Goal: Transaction & Acquisition: Obtain resource

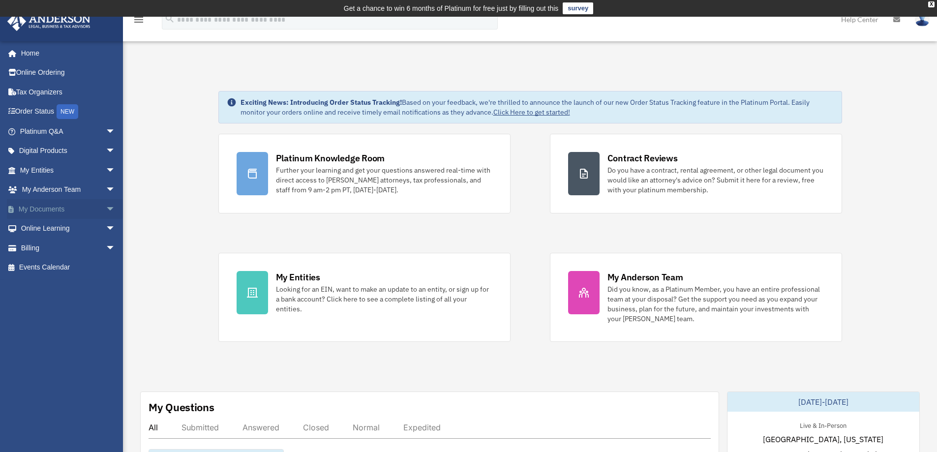
click at [106, 208] on span "arrow_drop_down" at bounding box center [116, 209] width 20 height 20
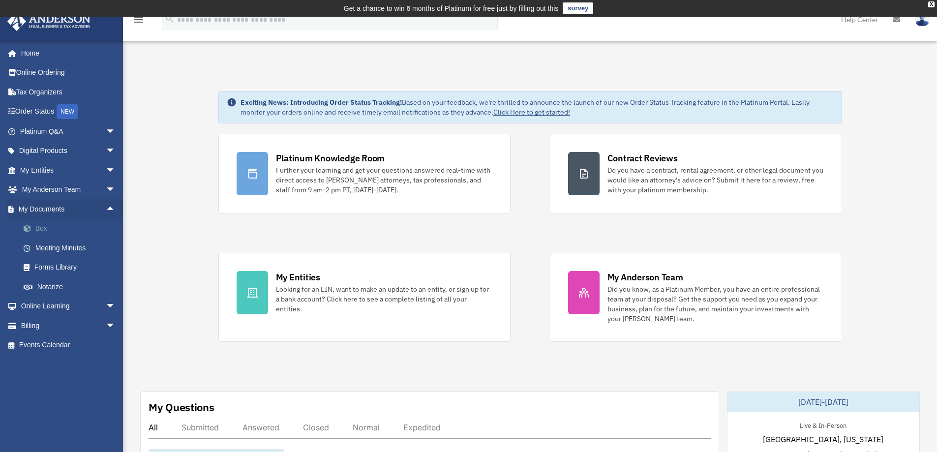
click at [56, 229] on link "Box" at bounding box center [72, 229] width 117 height 20
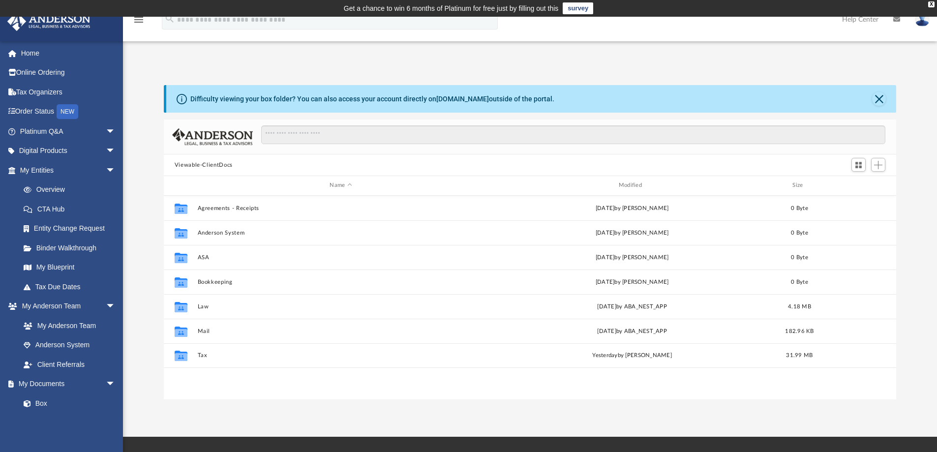
scroll to position [217, 725]
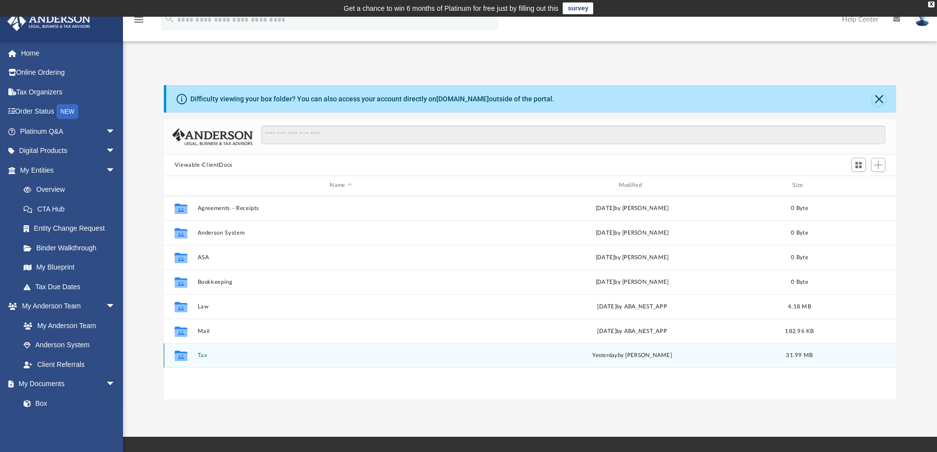
click at [202, 356] on button "Tax" at bounding box center [340, 355] width 287 height 6
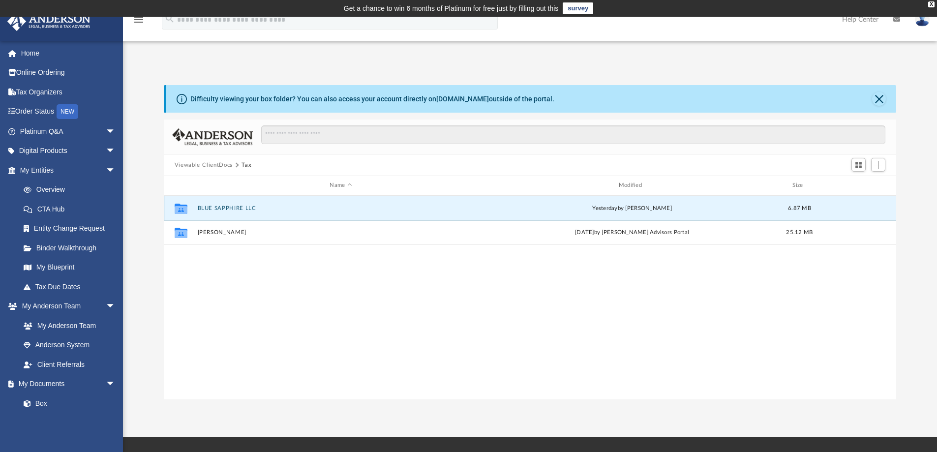
click at [226, 210] on button "BLUE SAPPHIRE LLC" at bounding box center [340, 208] width 287 height 6
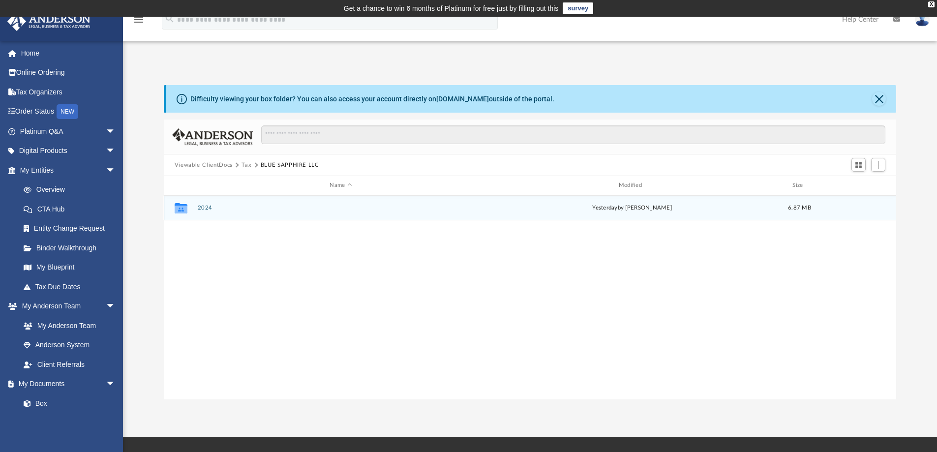
click at [204, 208] on button "2024" at bounding box center [340, 208] width 287 height 6
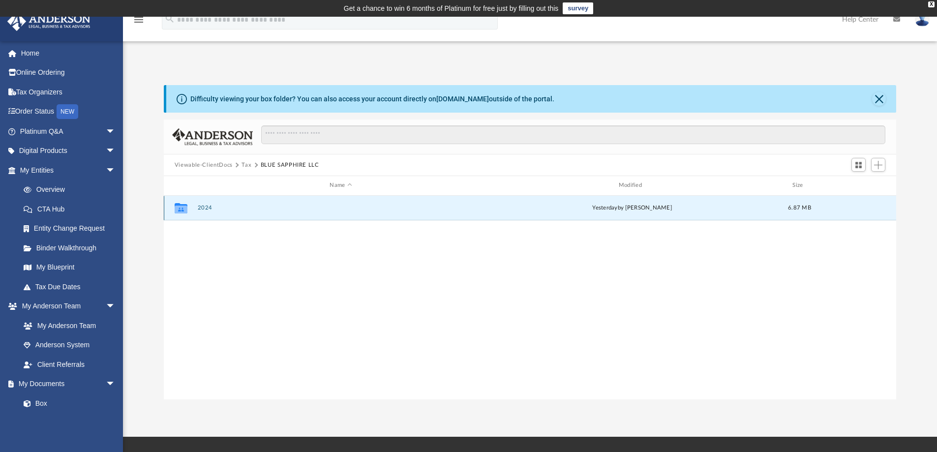
click at [204, 208] on button "2024" at bounding box center [340, 208] width 287 height 6
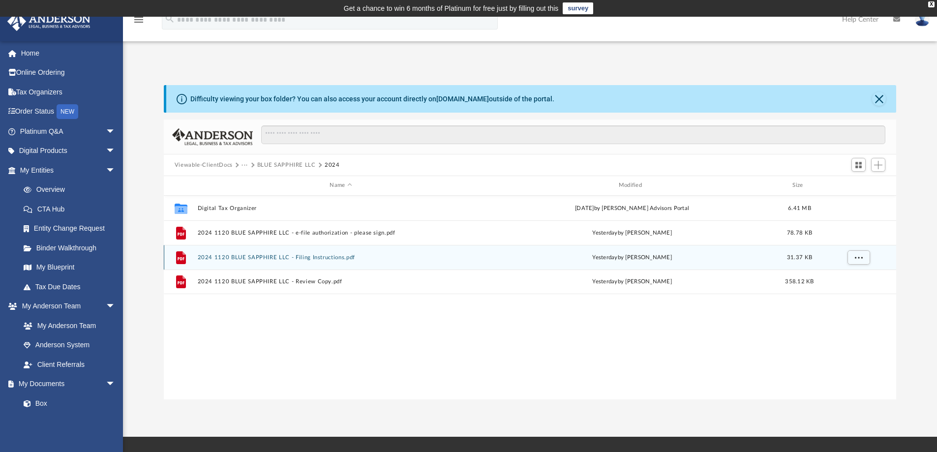
click at [331, 260] on button "2024 1120 BLUE SAPPHIRE LLC - Filing Instructions.pdf" at bounding box center [340, 257] width 287 height 6
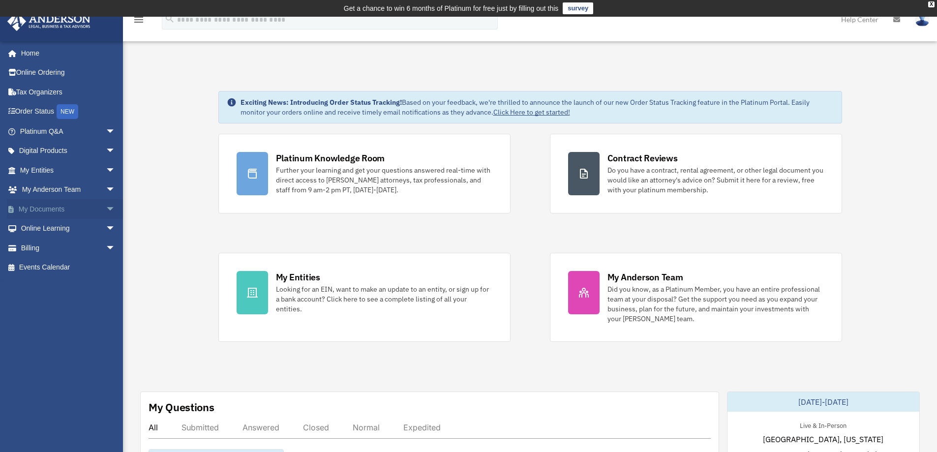
click at [106, 209] on span "arrow_drop_down" at bounding box center [116, 209] width 20 height 20
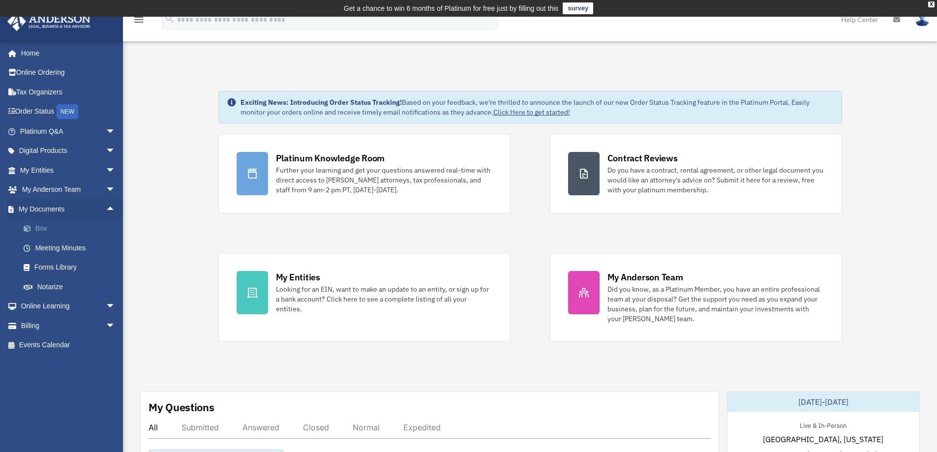
click at [54, 230] on link "Box" at bounding box center [72, 229] width 117 height 20
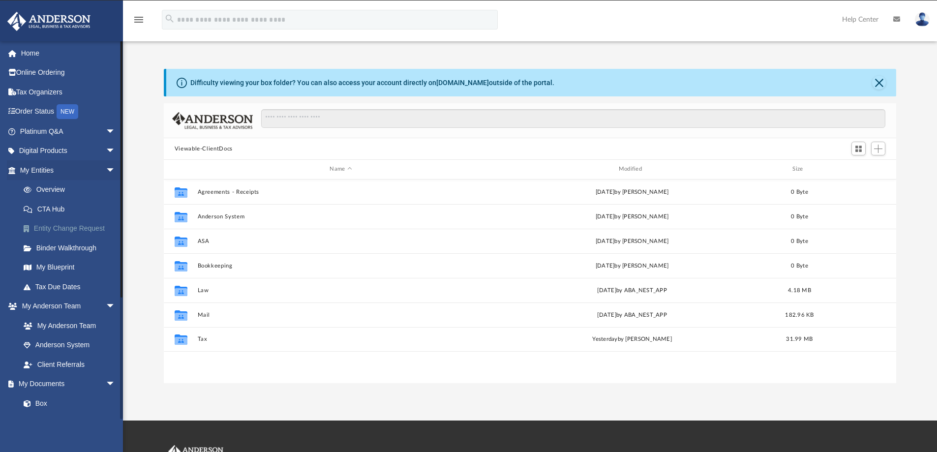
scroll to position [217, 725]
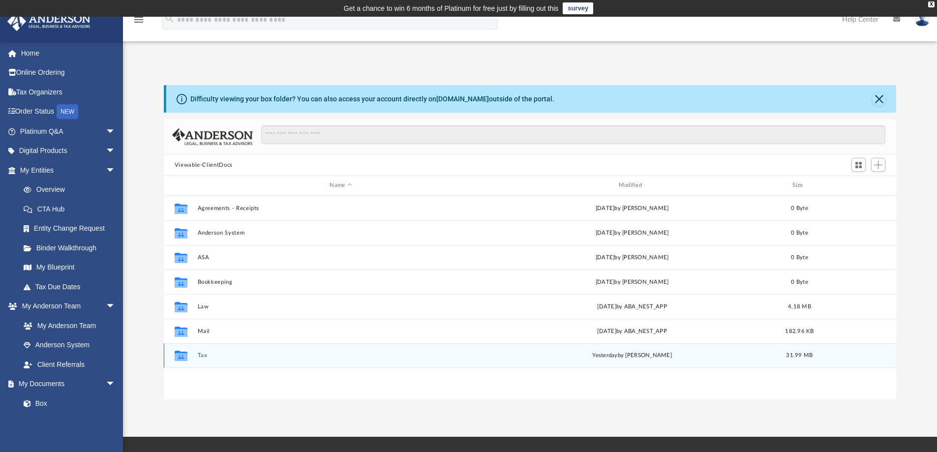
click at [187, 360] on icon "Collaborated Folder" at bounding box center [181, 356] width 16 height 16
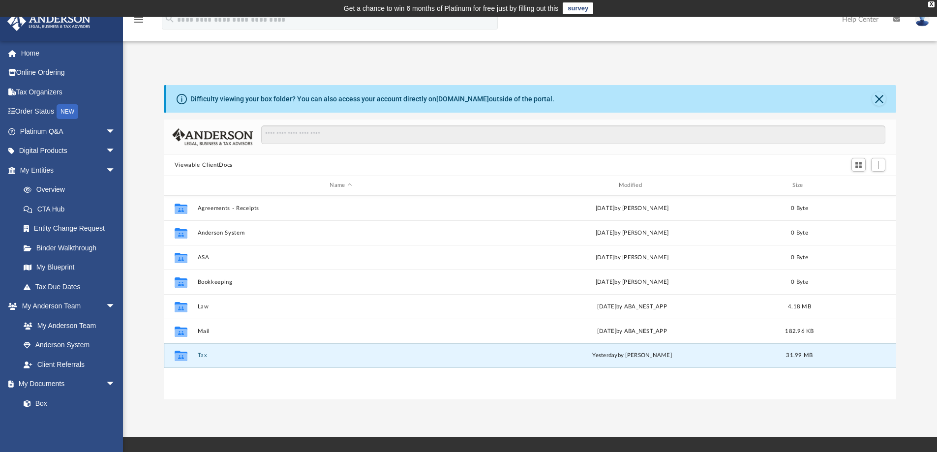
click at [201, 356] on button "Tax" at bounding box center [340, 355] width 287 height 6
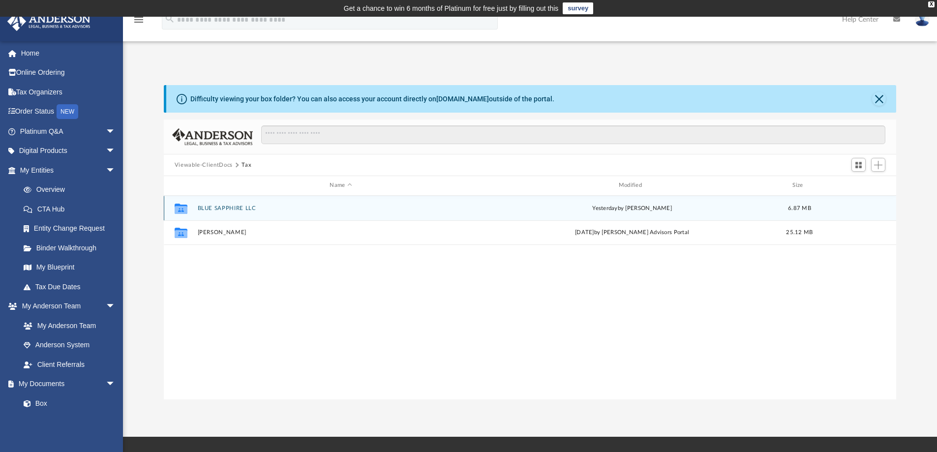
click at [249, 208] on button "BLUE SAPPHIRE LLC" at bounding box center [340, 208] width 287 height 6
click at [209, 207] on button "2024" at bounding box center [340, 208] width 287 height 6
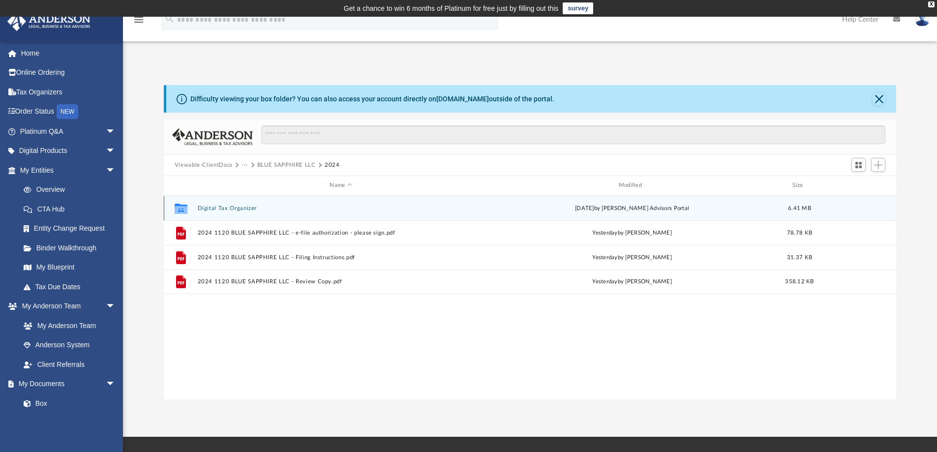
click at [209, 207] on button "Digital Tax Organizer" at bounding box center [340, 208] width 287 height 6
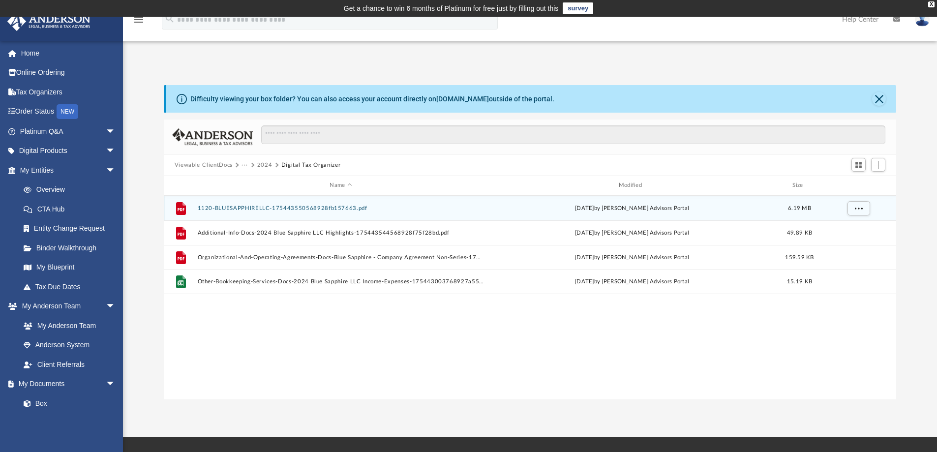
click at [267, 208] on button "1120-BLUESAPPHIRELLC-175443550568928fb157663.pdf" at bounding box center [340, 208] width 287 height 6
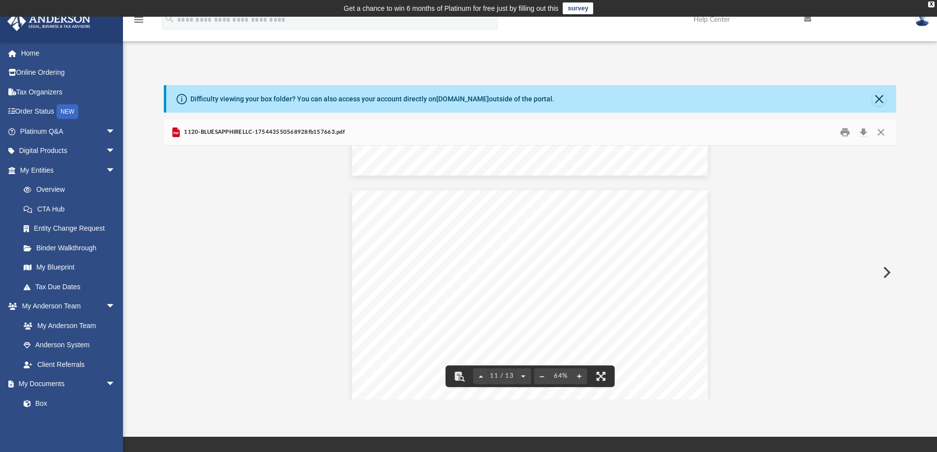
scroll to position [2707, 0]
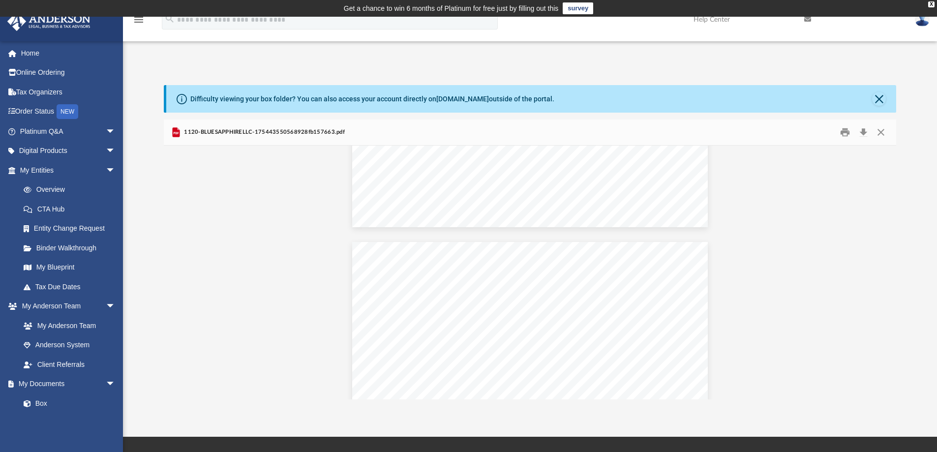
click at [889, 96] on div "Difficulty viewing your box folder? You can also access your account directly o…" at bounding box center [531, 99] width 731 height 28
click at [878, 97] on button "Close" at bounding box center [879, 99] width 14 height 14
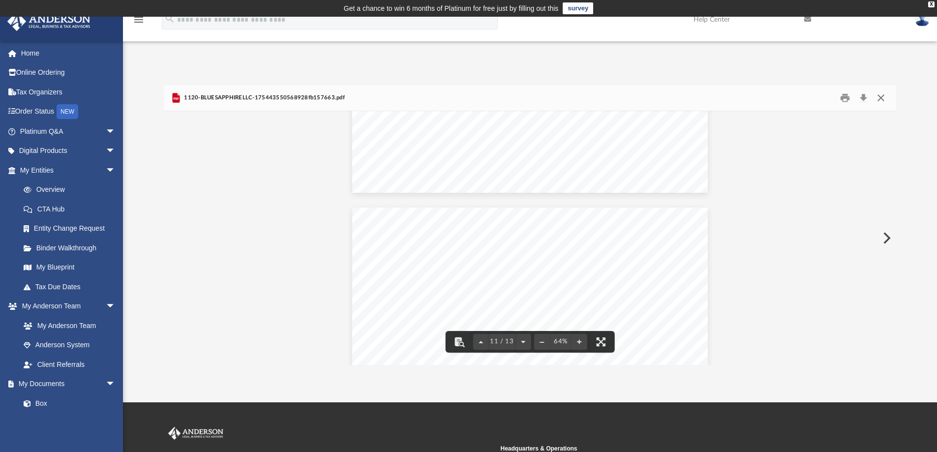
click at [879, 99] on button "Close" at bounding box center [881, 98] width 18 height 15
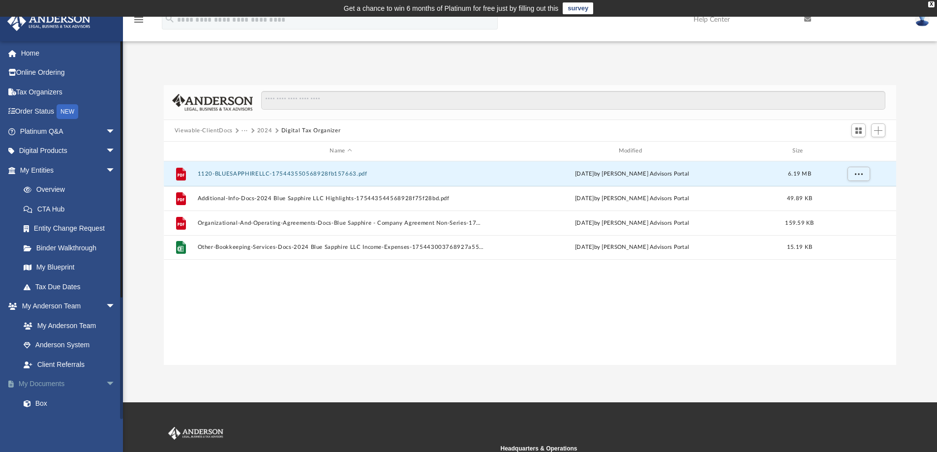
click at [106, 384] on span "arrow_drop_down" at bounding box center [116, 384] width 20 height 20
click at [106, 384] on span "arrow_drop_up" at bounding box center [116, 384] width 20 height 20
click at [64, 404] on link "Box" at bounding box center [72, 404] width 117 height 20
click at [106, 385] on span "arrow_drop_down" at bounding box center [116, 384] width 20 height 20
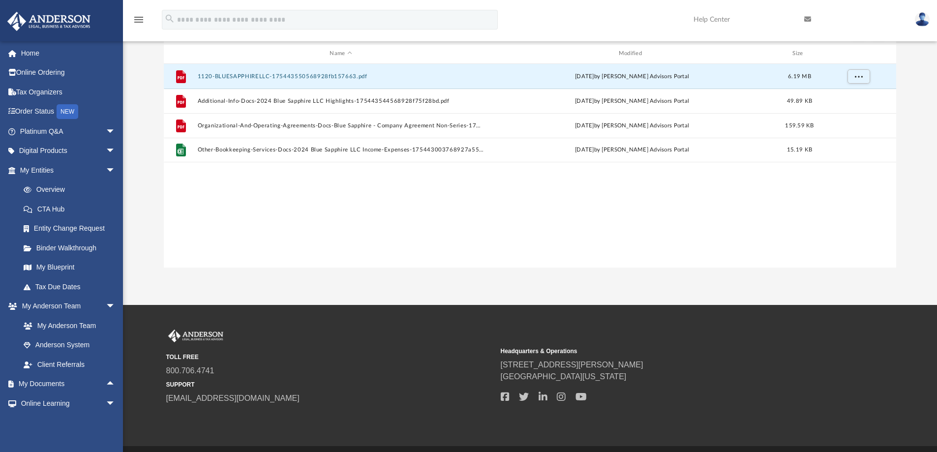
scroll to position [98, 0]
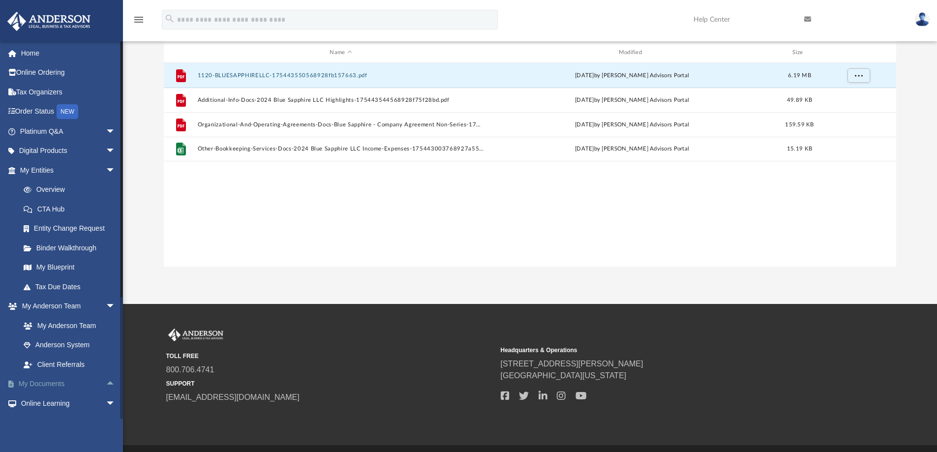
click at [106, 383] on span "arrow_drop_up" at bounding box center [116, 384] width 20 height 20
click at [44, 402] on link "Box" at bounding box center [72, 404] width 117 height 20
click at [47, 403] on link "Box" at bounding box center [72, 404] width 117 height 20
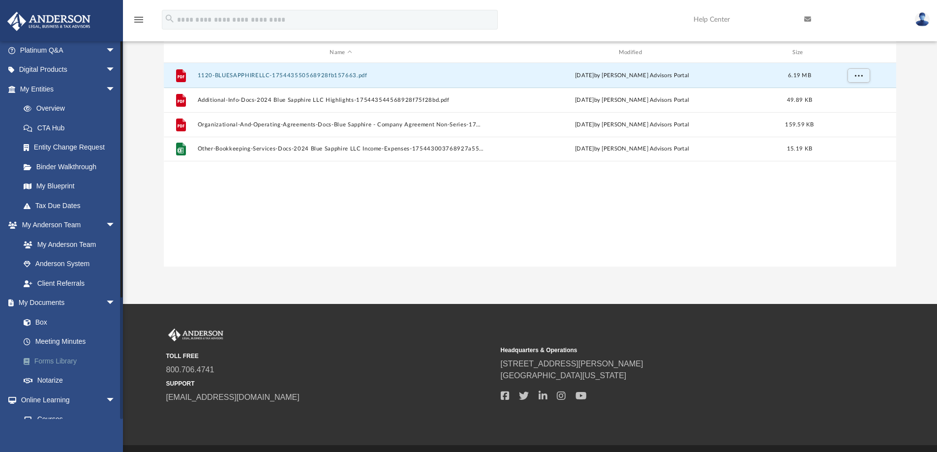
scroll to position [148, 0]
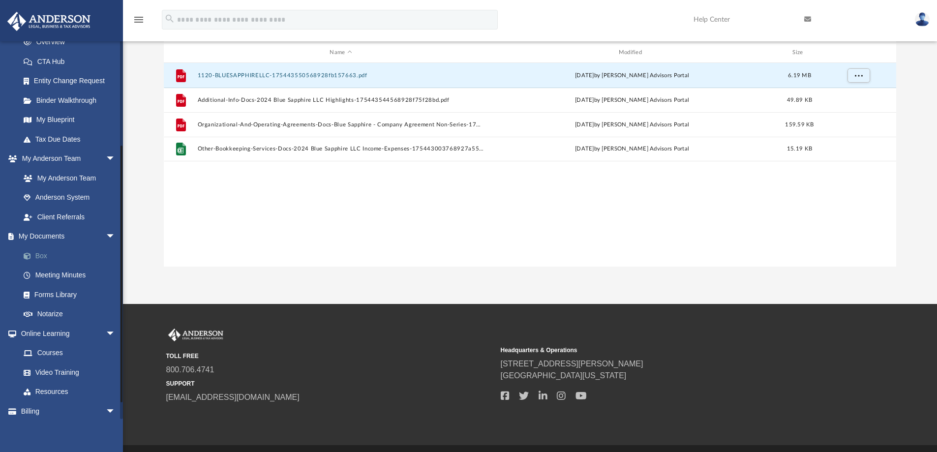
click at [63, 256] on link "Box" at bounding box center [72, 256] width 117 height 20
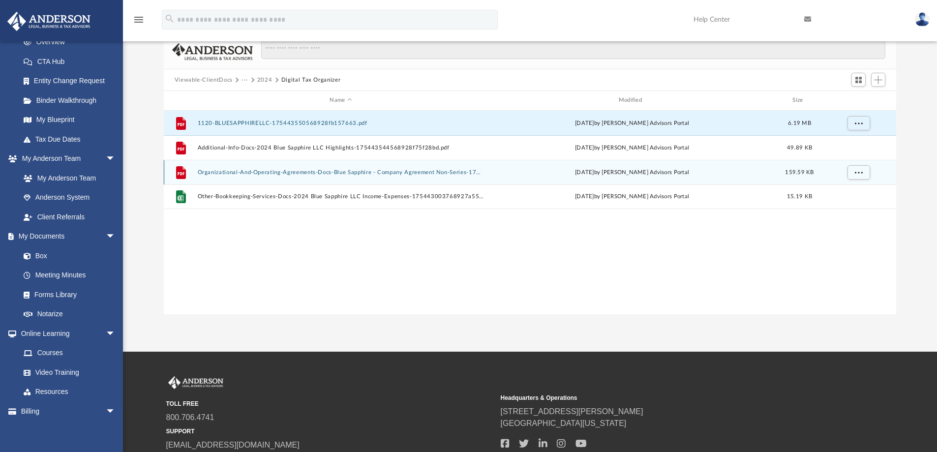
scroll to position [0, 0]
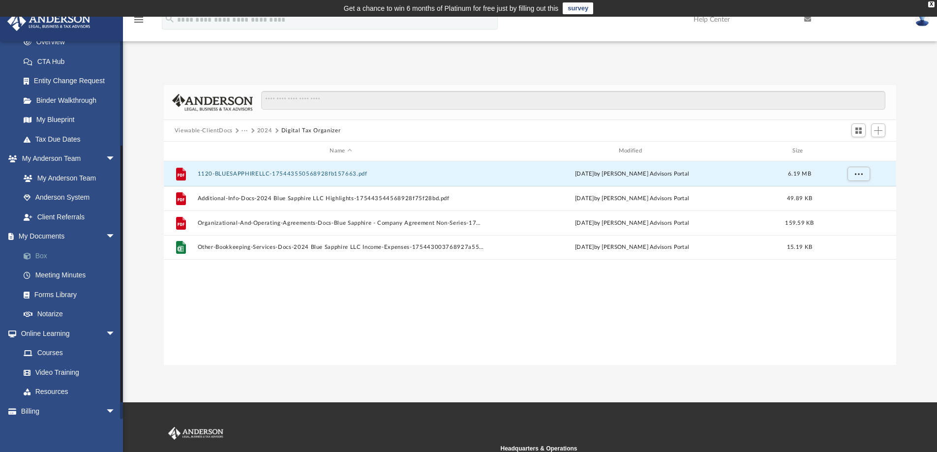
click at [45, 253] on link "Box" at bounding box center [72, 256] width 117 height 20
click at [63, 253] on link "Box" at bounding box center [72, 256] width 117 height 20
click at [293, 178] on div "File 1120-BLUESAPPHIRELLC-175443550568928fb157663.pdf Tue Aug 5 2025 by Anderso…" at bounding box center [530, 173] width 733 height 25
click at [318, 172] on button "1120-BLUESAPPHIRELLC-175443550568928fb157663.pdf" at bounding box center [340, 174] width 287 height 6
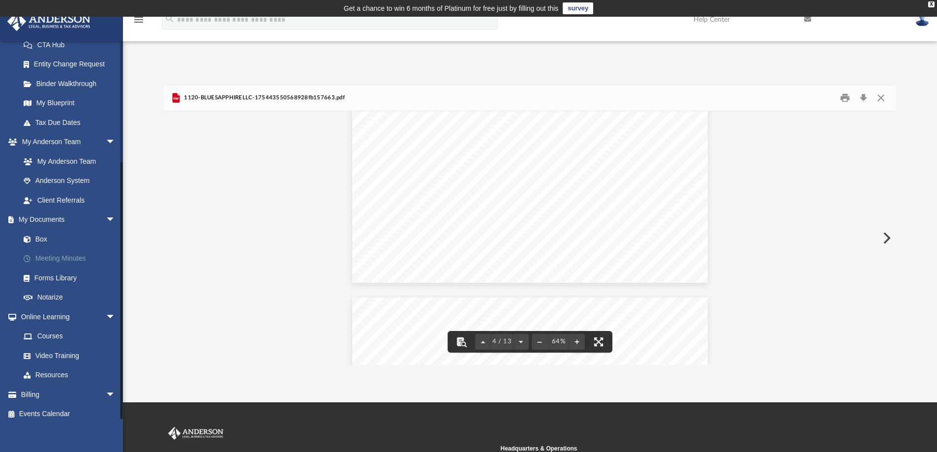
scroll to position [171, 0]
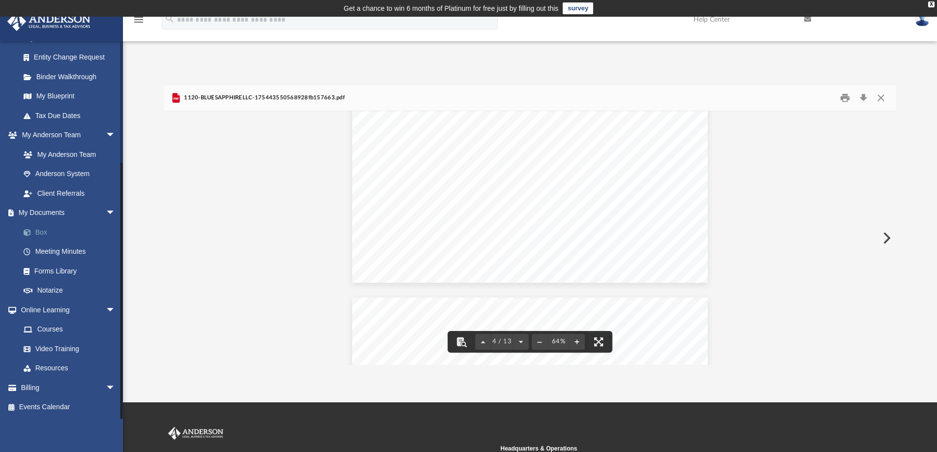
click at [67, 230] on link "Box" at bounding box center [72, 232] width 117 height 20
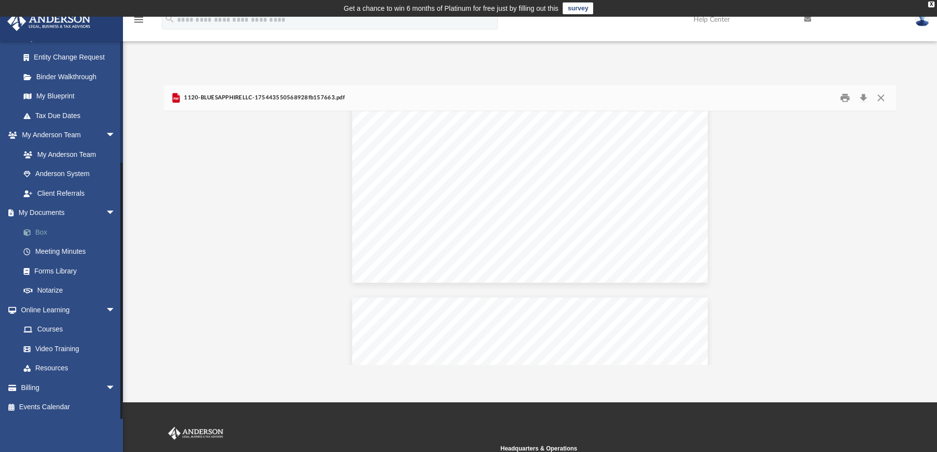
click at [67, 230] on link "Box" at bounding box center [72, 232] width 117 height 20
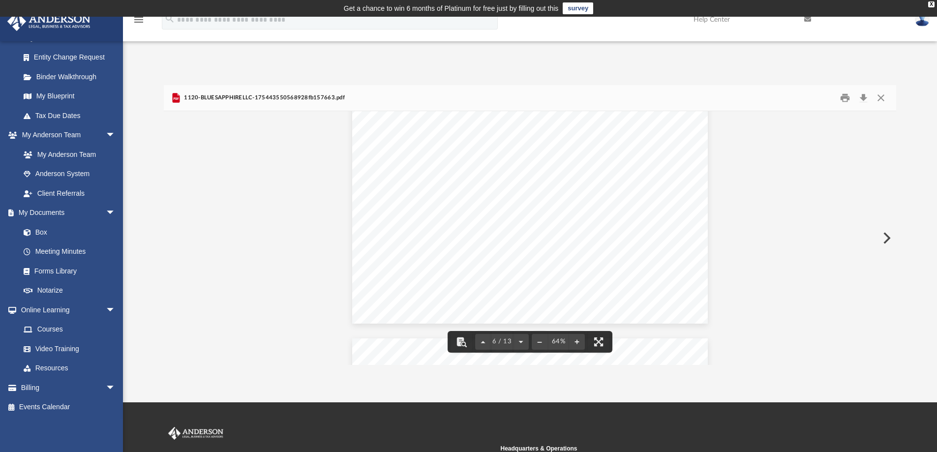
scroll to position [1525, 0]
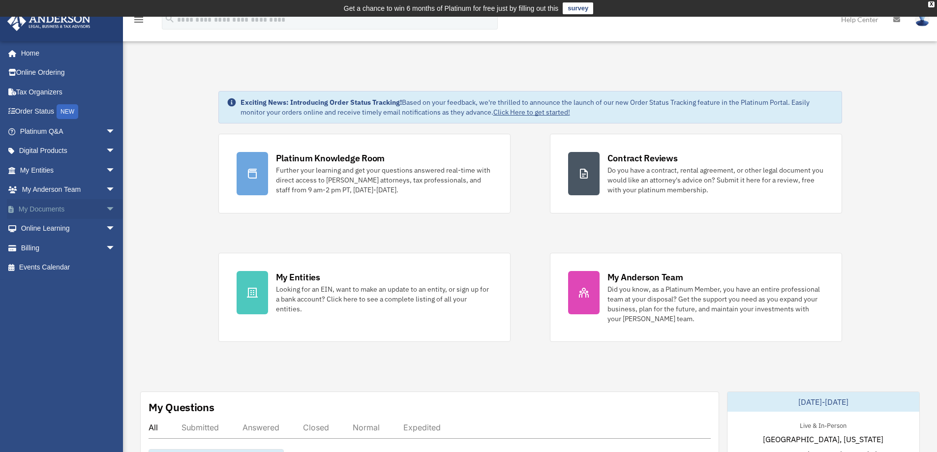
click at [106, 206] on span "arrow_drop_down" at bounding box center [116, 209] width 20 height 20
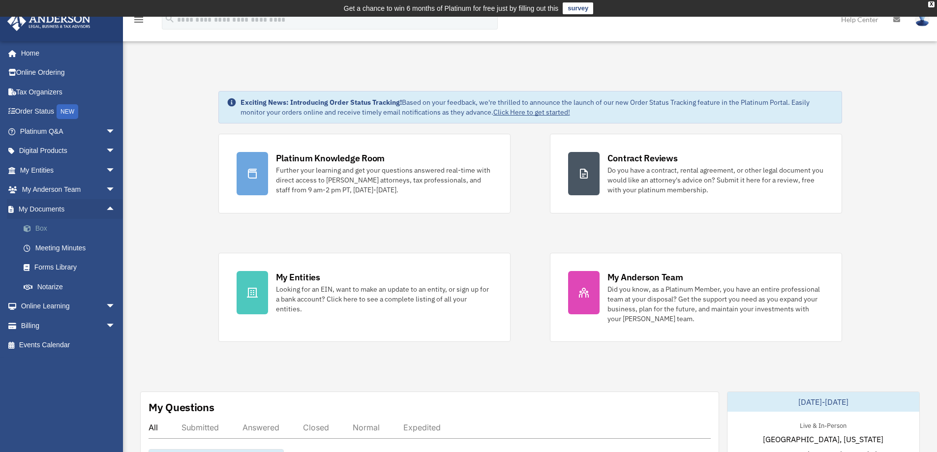
click at [56, 226] on link "Box" at bounding box center [72, 229] width 117 height 20
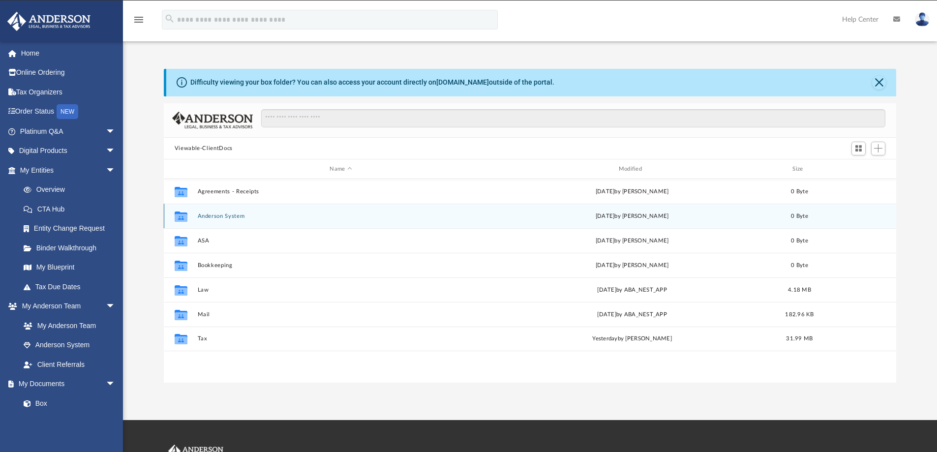
scroll to position [217, 725]
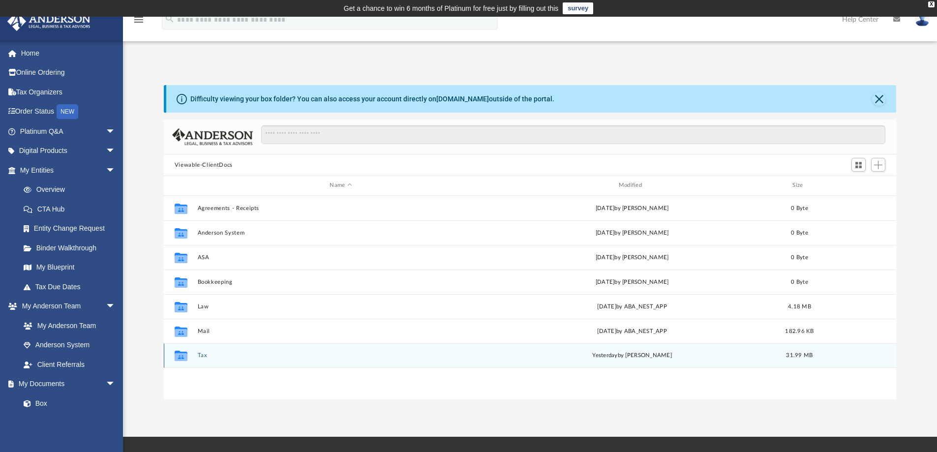
click at [195, 355] on div "Collaborated Folder Tax [DATE] by [PERSON_NAME] 31.99 MB" at bounding box center [530, 355] width 733 height 25
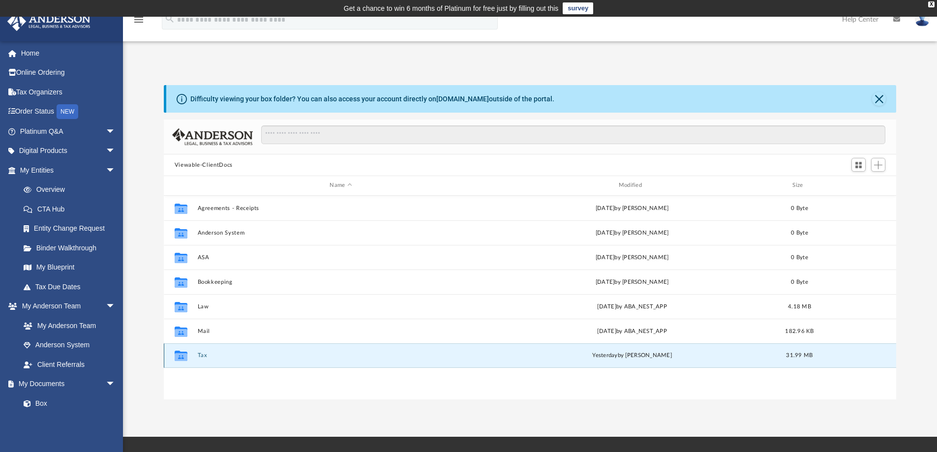
click at [209, 356] on button "Tax" at bounding box center [340, 355] width 287 height 6
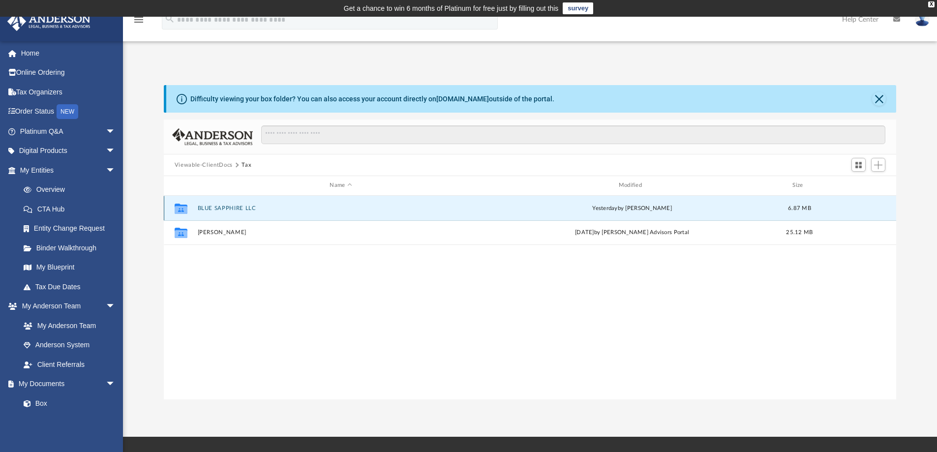
click at [249, 210] on button "BLUE SAPPHIRE LLC" at bounding box center [340, 208] width 287 height 6
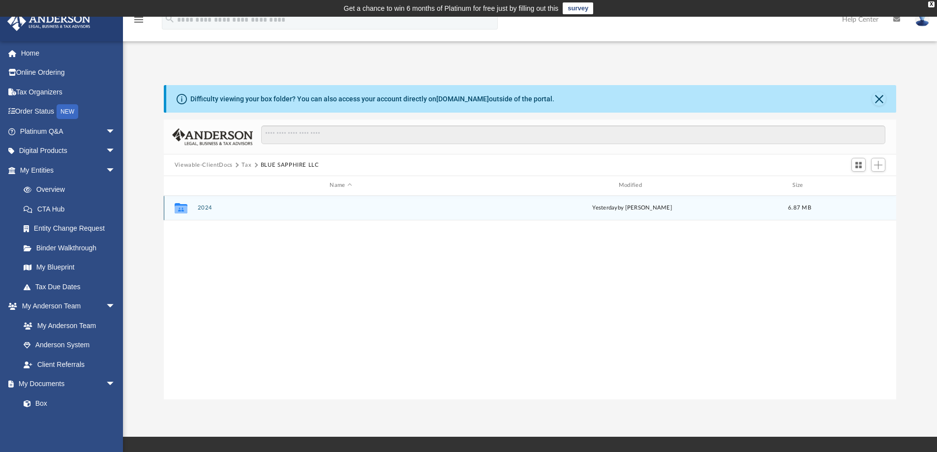
click at [203, 208] on button "2024" at bounding box center [340, 208] width 287 height 6
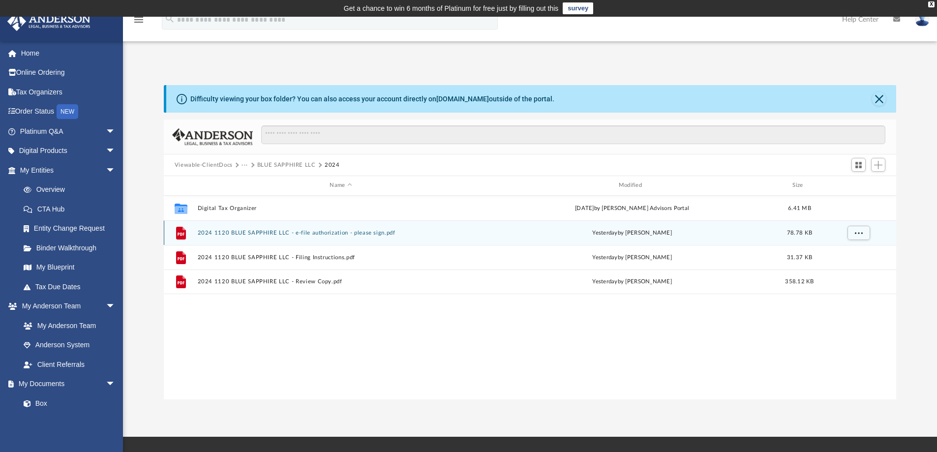
click at [341, 235] on button "2024 1120 BLUE SAPPHIRE LLC - e-file authorization - please sign.pdf" at bounding box center [340, 233] width 287 height 6
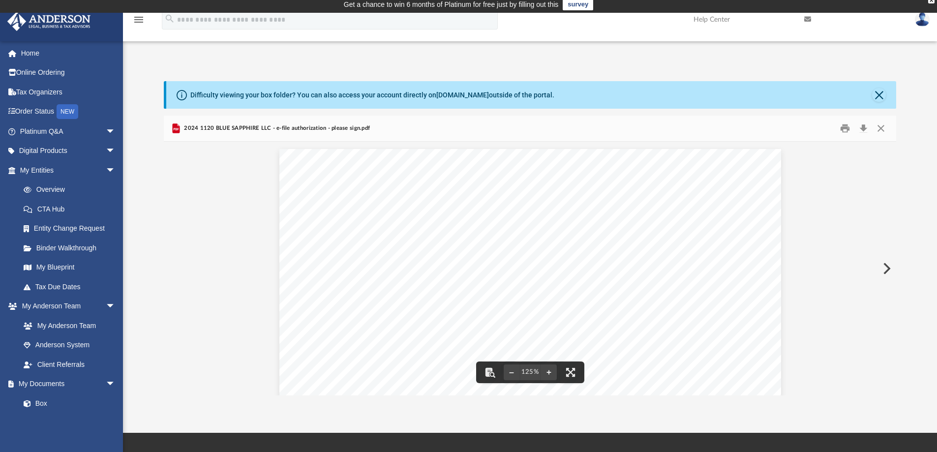
scroll to position [0, 0]
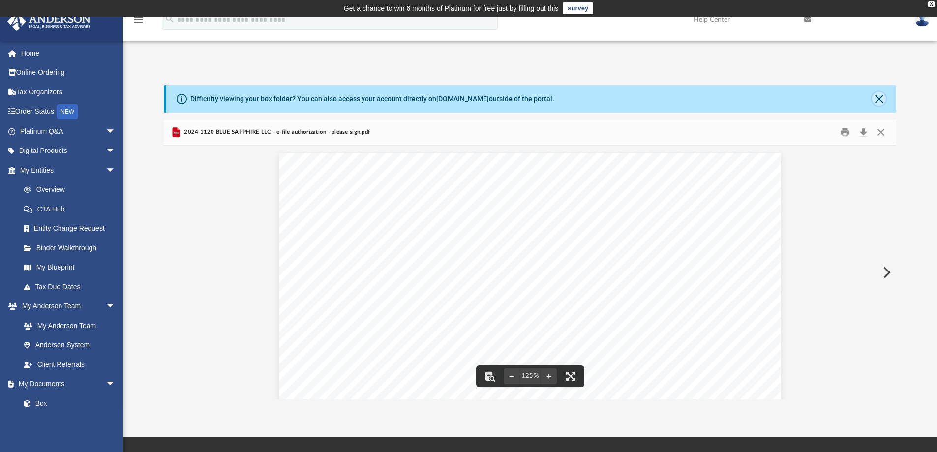
click at [877, 98] on button "Close" at bounding box center [879, 99] width 14 height 14
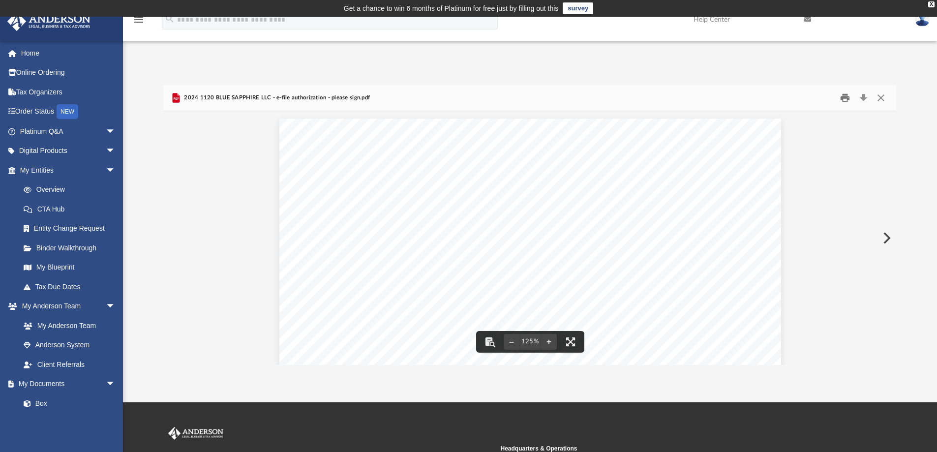
click at [847, 96] on button "Print" at bounding box center [846, 98] width 20 height 15
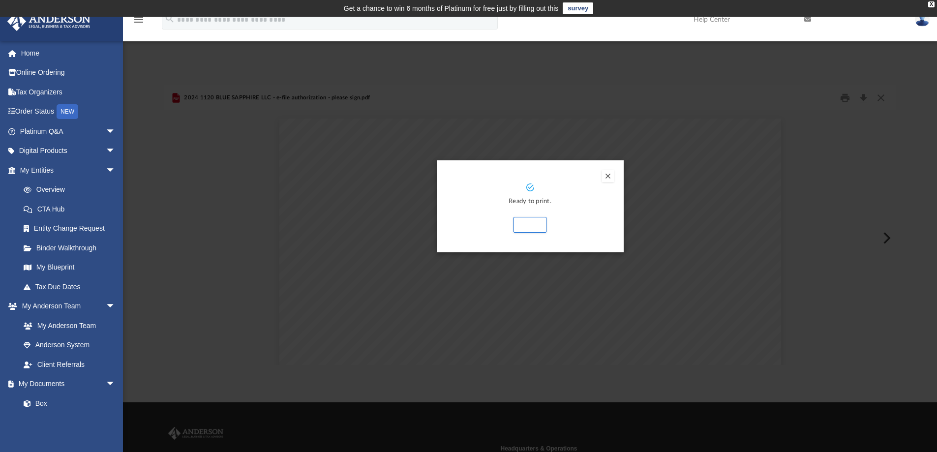
click at [608, 176] on button "Preview" at bounding box center [608, 176] width 12 height 12
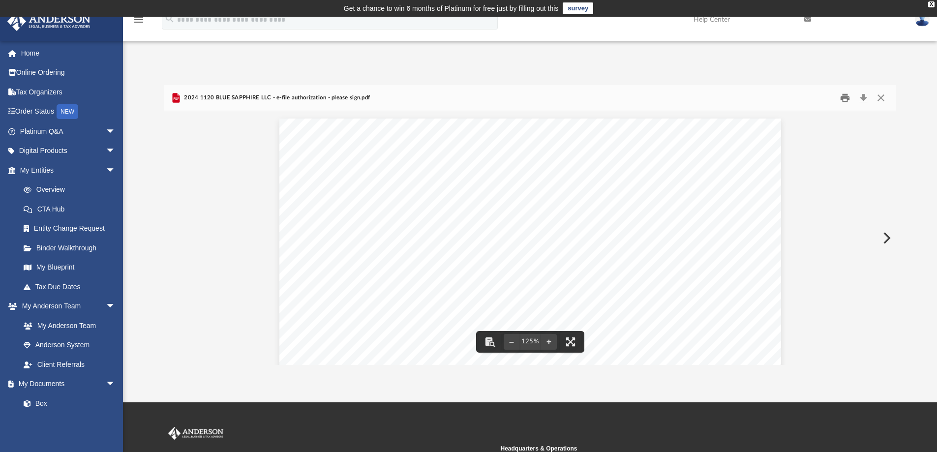
click at [848, 97] on button "Print" at bounding box center [846, 98] width 20 height 15
click at [846, 97] on button "Print" at bounding box center [846, 98] width 20 height 15
click at [844, 96] on button "Print" at bounding box center [846, 98] width 20 height 15
